Goal: Task Accomplishment & Management: Manage account settings

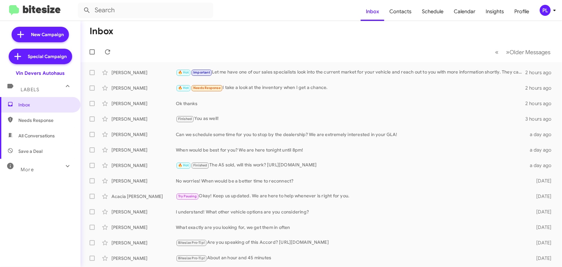
click at [550, 9] on div "PL" at bounding box center [545, 10] width 11 height 11
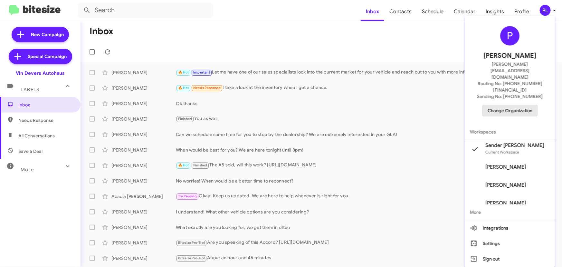
click at [528, 105] on span "Change Organization" at bounding box center [510, 110] width 45 height 11
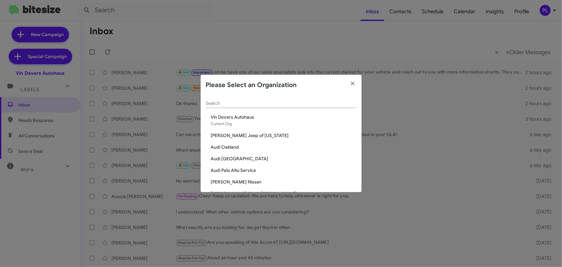
click at [245, 122] on div "Vin Devers Autohaus Current Org" at bounding box center [284, 120] width 146 height 13
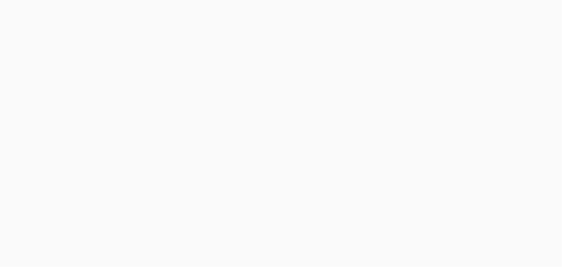
drag, startPoint x: 0, startPoint y: 0, endPoint x: 525, endPoint y: 12, distance: 525.2
click at [525, 12] on body at bounding box center [281, 133] width 562 height 267
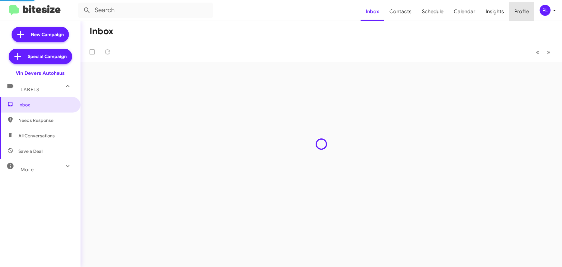
click at [525, 12] on span "Profile" at bounding box center [522, 11] width 25 height 19
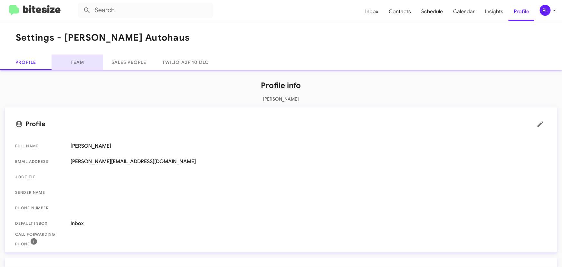
click at [79, 64] on link "Team" at bounding box center [78, 61] width 52 height 15
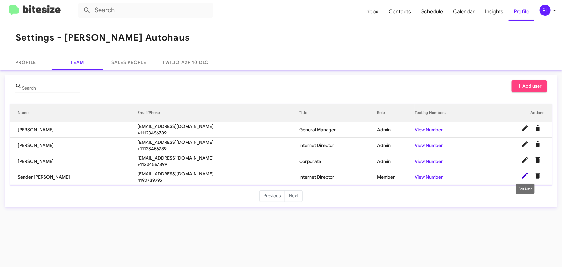
click at [523, 179] on icon at bounding box center [526, 176] width 8 height 8
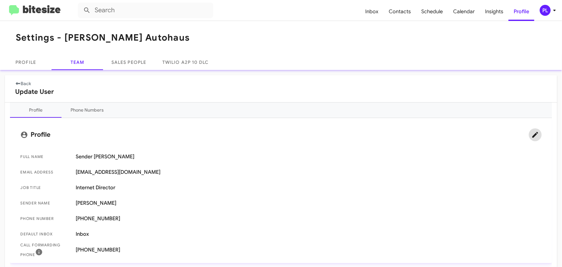
click at [534, 134] on icon at bounding box center [536, 135] width 8 height 8
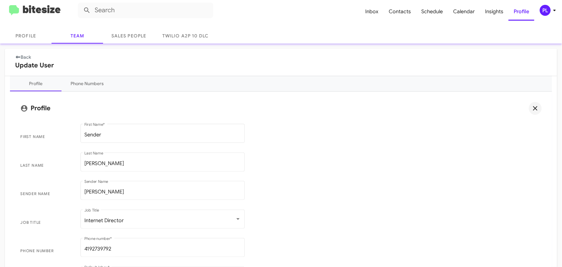
scroll to position [58, 0]
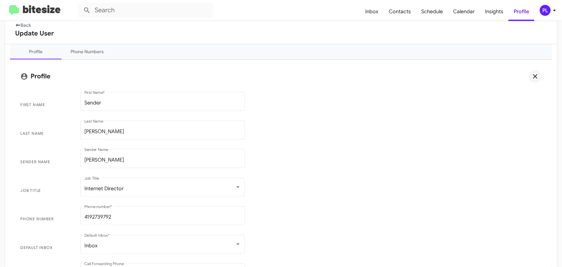
click at [321, 148] on span "Sender Name [PERSON_NAME] Sender Name" at bounding box center [281, 162] width 532 height 29
click at [26, 26] on link "Back" at bounding box center [23, 25] width 16 height 6
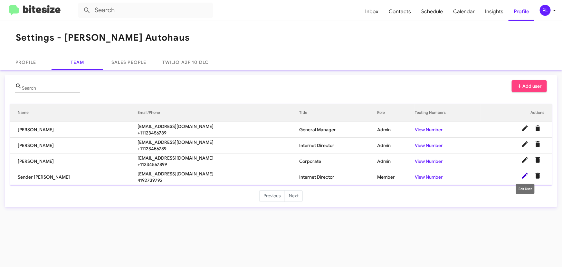
click at [524, 174] on icon at bounding box center [526, 176] width 8 height 8
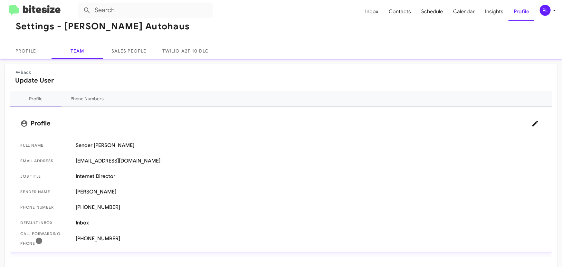
scroll to position [29, 0]
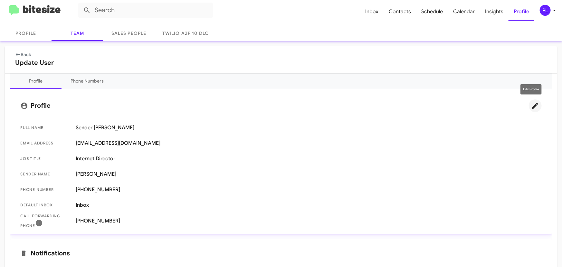
click at [533, 107] on icon at bounding box center [536, 106] width 6 height 6
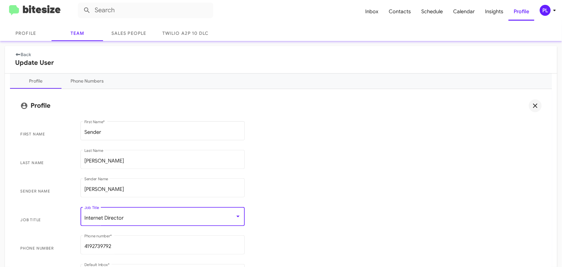
click at [131, 216] on div "Internet Director" at bounding box center [159, 218] width 151 height 6
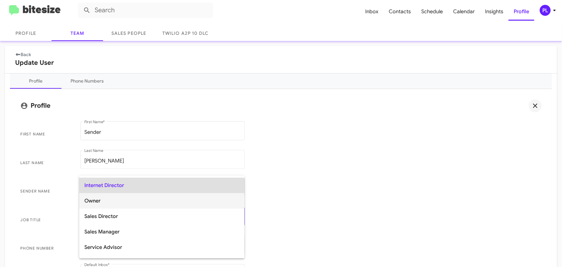
scroll to position [165, 0]
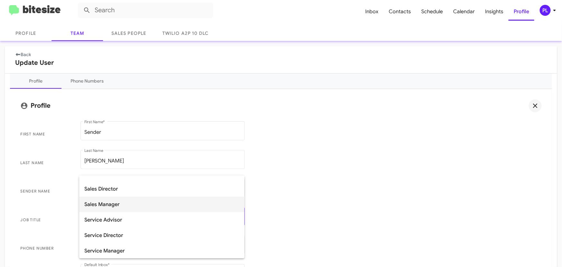
click at [113, 203] on span "Sales Manager" at bounding box center [161, 204] width 155 height 15
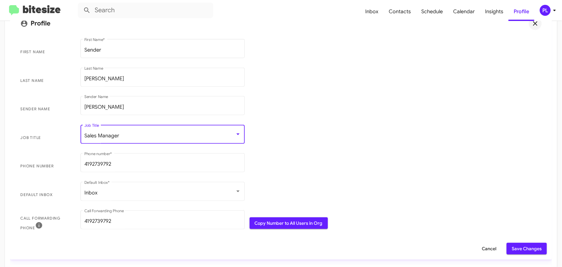
scroll to position [117, 0]
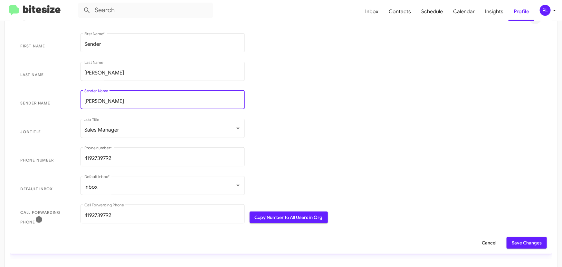
drag, startPoint x: 123, startPoint y: 99, endPoint x: 60, endPoint y: 102, distance: 63.9
click at [60, 102] on span "Sender Name [PERSON_NAME] Sender Name" at bounding box center [281, 103] width 532 height 29
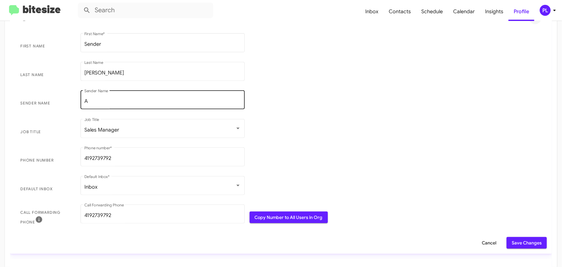
click at [94, 103] on input "A" at bounding box center [162, 101] width 157 height 6
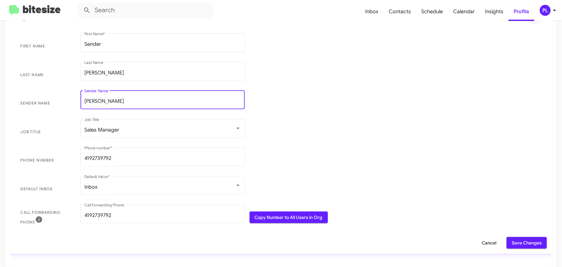
type input "[PERSON_NAME]"
click at [529, 242] on span "Save Changes" at bounding box center [527, 243] width 30 height 12
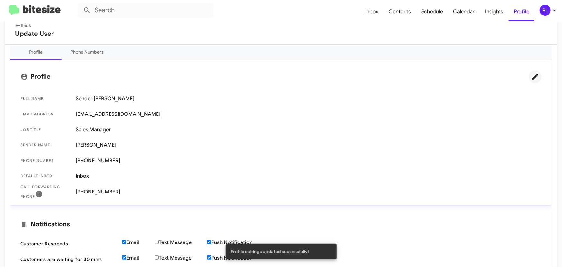
scroll to position [58, 0]
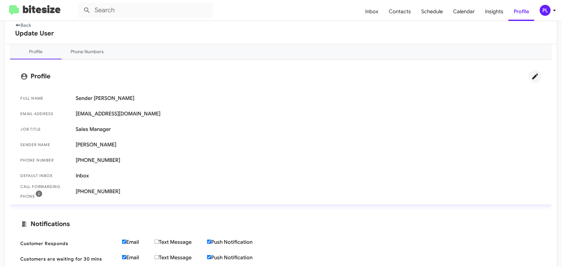
click at [26, 27] on link "Back" at bounding box center [23, 25] width 16 height 6
